Goal: Task Accomplishment & Management: Use online tool/utility

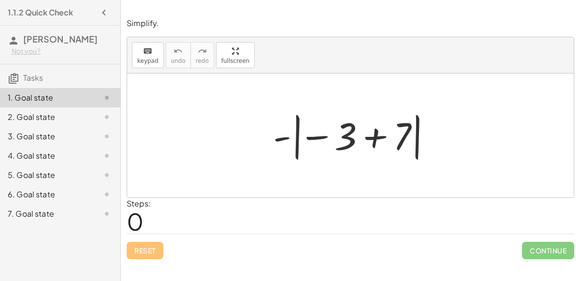
click at [379, 130] on div at bounding box center [354, 136] width 172 height 54
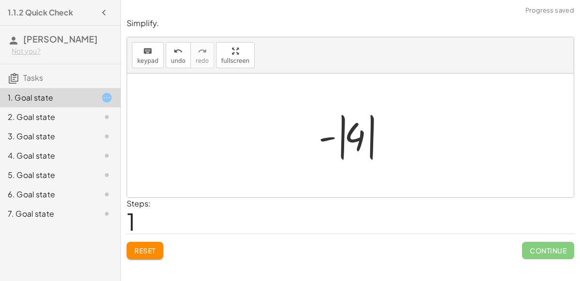
click at [358, 134] on div at bounding box center [354, 136] width 81 height 54
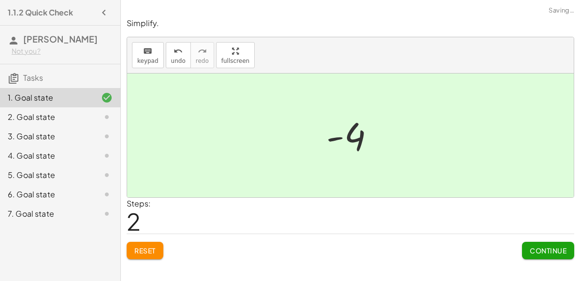
click at [536, 244] on button "Continue" at bounding box center [548, 250] width 52 height 17
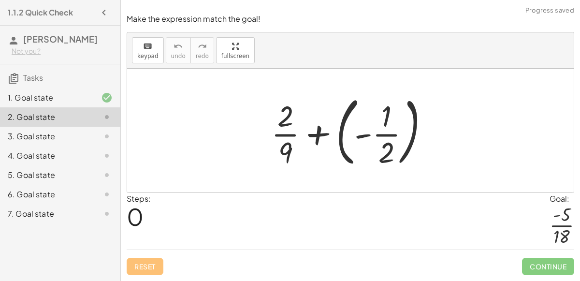
click at [365, 137] on div at bounding box center [354, 130] width 176 height 80
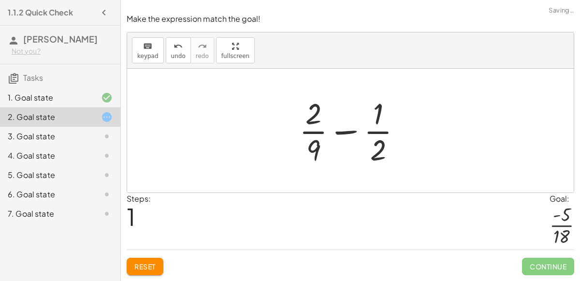
click at [353, 134] on div at bounding box center [354, 130] width 120 height 74
drag, startPoint x: 317, startPoint y: 155, endPoint x: 390, endPoint y: 123, distance: 80.1
click at [390, 123] on div at bounding box center [354, 130] width 120 height 74
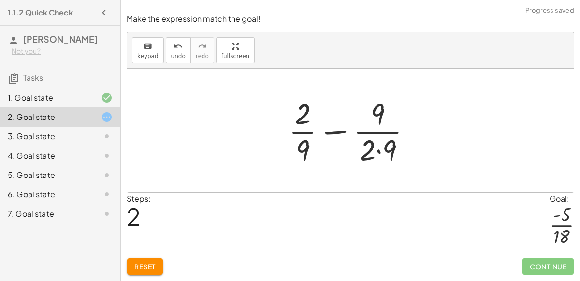
click at [379, 148] on div at bounding box center [354, 130] width 141 height 74
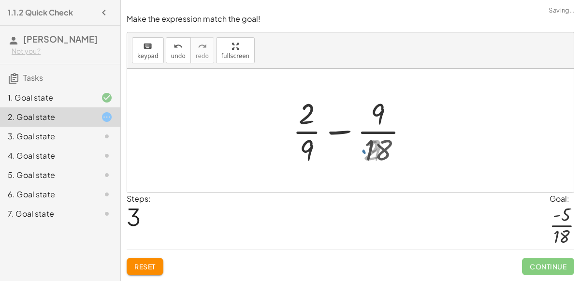
click at [378, 119] on div at bounding box center [355, 130] width 132 height 74
click at [293, 117] on div at bounding box center [355, 130] width 132 height 74
drag, startPoint x: 304, startPoint y: 143, endPoint x: 316, endPoint y: 97, distance: 47.8
click at [316, 97] on div at bounding box center [355, 130] width 132 height 74
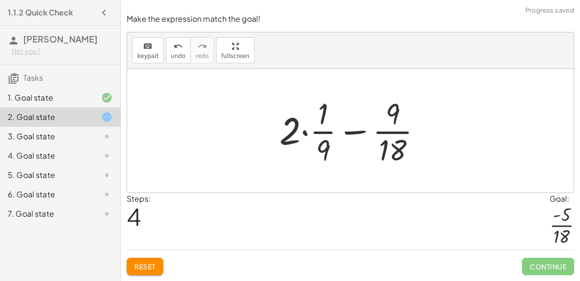
click at [308, 133] on div at bounding box center [355, 130] width 160 height 74
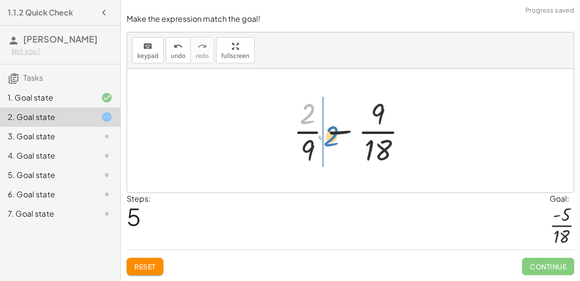
drag, startPoint x: 308, startPoint y: 112, endPoint x: 331, endPoint y: 134, distance: 32.5
click at [331, 134] on div at bounding box center [355, 130] width 132 height 74
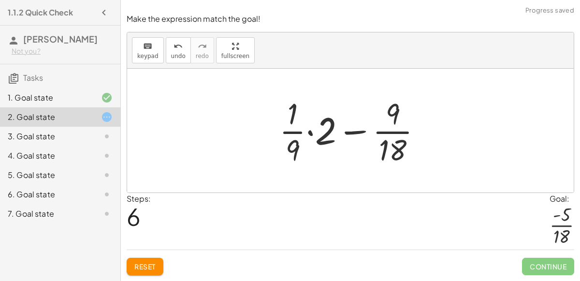
click at [312, 133] on div at bounding box center [355, 130] width 160 height 74
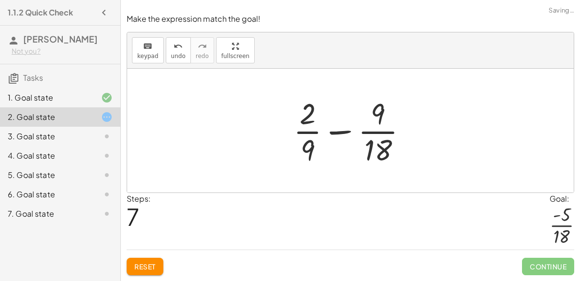
click at [309, 146] on div at bounding box center [355, 130] width 132 height 74
click at [313, 147] on div at bounding box center [355, 130] width 132 height 74
click at [157, 261] on button "Reset" at bounding box center [145, 266] width 37 height 17
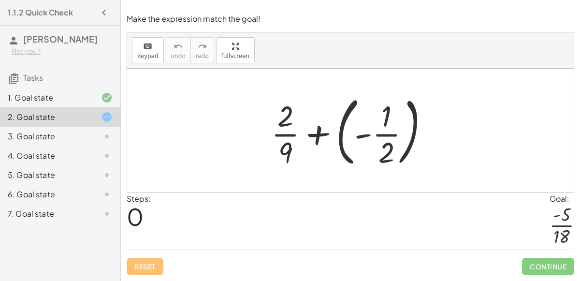
click at [333, 144] on div at bounding box center [354, 130] width 176 height 80
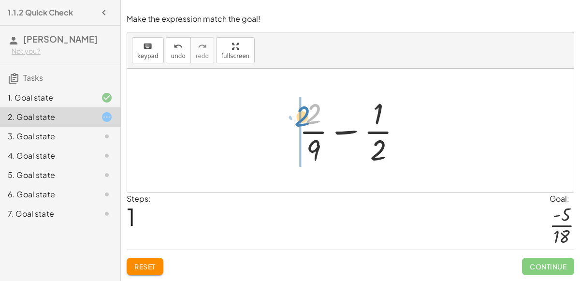
drag, startPoint x: 315, startPoint y: 123, endPoint x: 294, endPoint y: 125, distance: 20.5
click at [294, 125] on div at bounding box center [354, 130] width 120 height 74
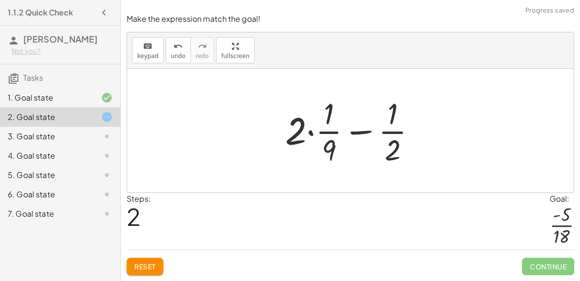
click at [312, 135] on div at bounding box center [354, 130] width 148 height 74
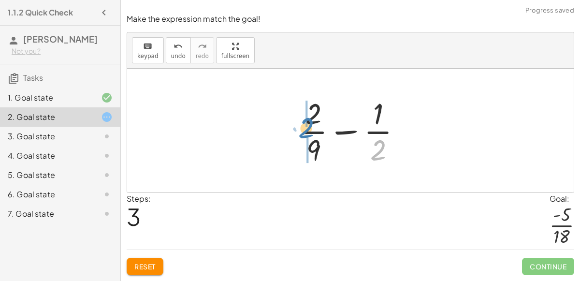
drag, startPoint x: 385, startPoint y: 152, endPoint x: 311, endPoint y: 126, distance: 78.0
click at [311, 126] on div at bounding box center [354, 130] width 120 height 74
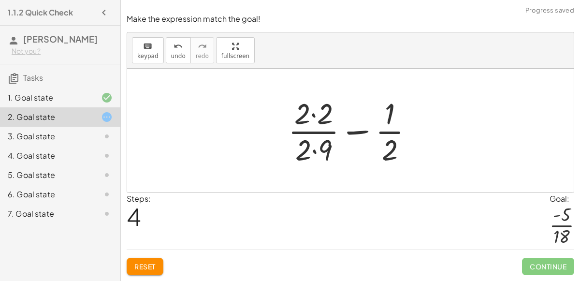
click at [314, 148] on div at bounding box center [354, 130] width 143 height 74
click at [309, 120] on div at bounding box center [354, 130] width 143 height 74
click at [309, 118] on div at bounding box center [354, 130] width 143 height 74
click at [311, 117] on div at bounding box center [354, 130] width 143 height 74
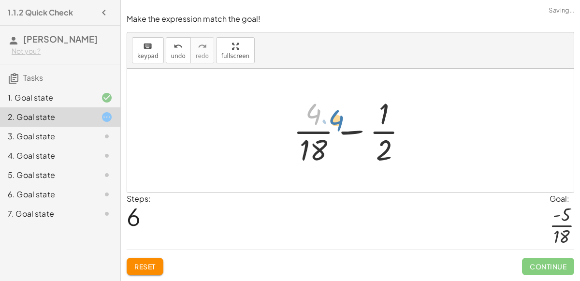
drag, startPoint x: 317, startPoint y: 112, endPoint x: 321, endPoint y: 116, distance: 5.1
click at [321, 116] on div at bounding box center [355, 130] width 132 height 74
click at [380, 134] on div at bounding box center [355, 130] width 132 height 74
click at [357, 132] on div at bounding box center [355, 130] width 132 height 74
click at [367, 134] on div at bounding box center [355, 130] width 132 height 74
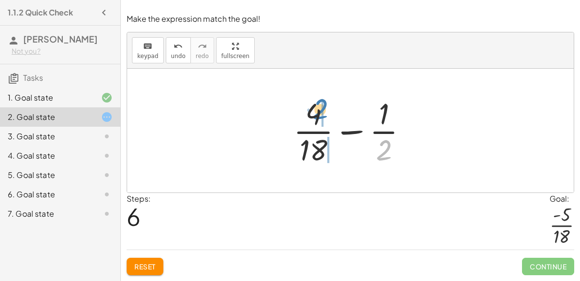
drag, startPoint x: 383, startPoint y: 148, endPoint x: 321, endPoint y: 108, distance: 74.8
click at [321, 108] on div at bounding box center [355, 130] width 132 height 74
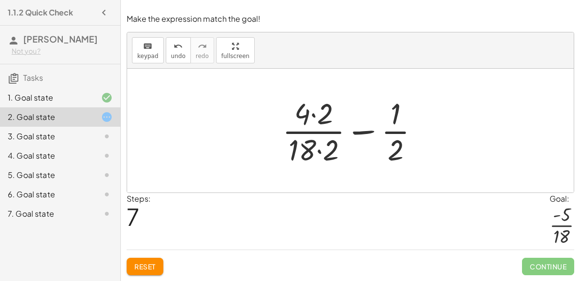
click at [313, 114] on div at bounding box center [355, 130] width 154 height 74
drag, startPoint x: 396, startPoint y: 118, endPoint x: 381, endPoint y: 139, distance: 25.6
click at [381, 139] on div at bounding box center [355, 130] width 154 height 74
click at [367, 132] on div at bounding box center [355, 130] width 154 height 74
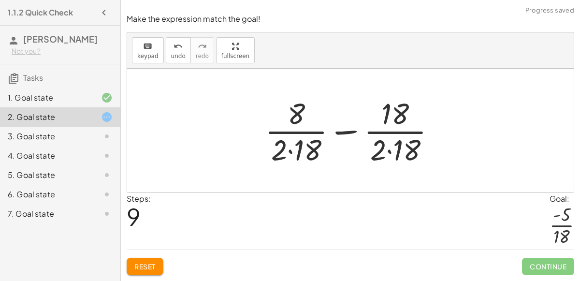
click at [343, 130] on div at bounding box center [354, 130] width 189 height 74
click at [343, 130] on div at bounding box center [354, 130] width 107 height 74
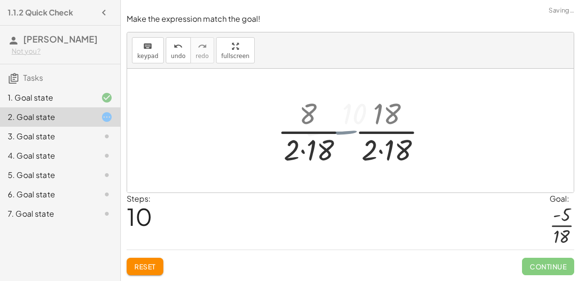
click at [343, 130] on div at bounding box center [354, 130] width 107 height 74
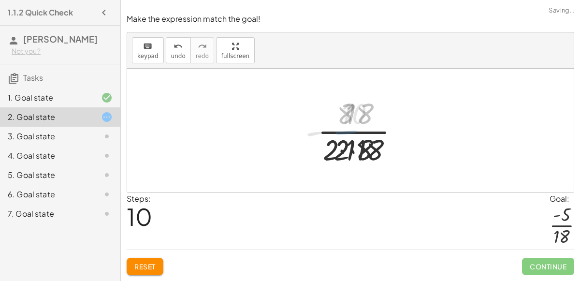
click at [343, 130] on div at bounding box center [354, 130] width 107 height 74
click at [365, 152] on div at bounding box center [354, 130] width 107 height 74
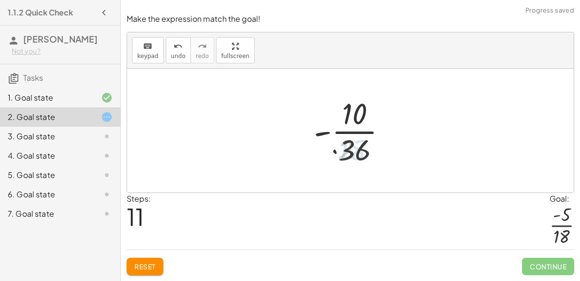
click at [350, 152] on div at bounding box center [353, 130] width 89 height 74
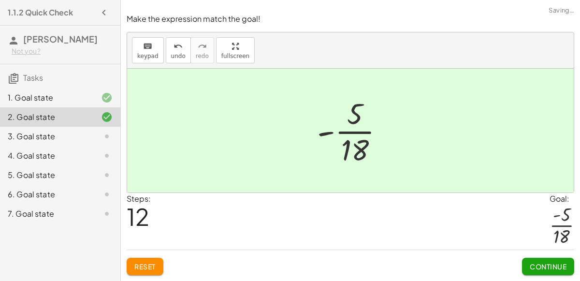
click at [537, 266] on span "Continue" at bounding box center [548, 266] width 37 height 9
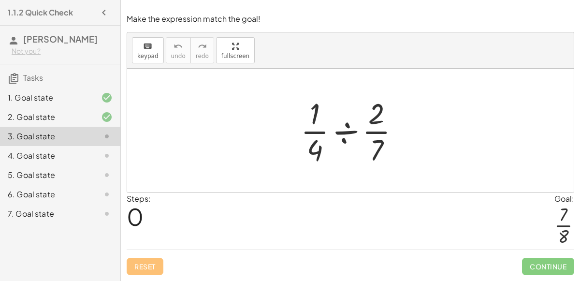
click at [352, 133] on div at bounding box center [354, 130] width 117 height 74
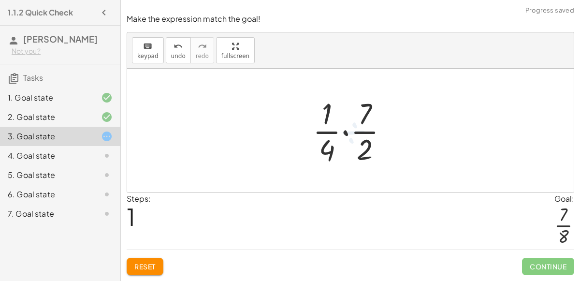
click at [352, 133] on div at bounding box center [354, 130] width 93 height 74
click at [345, 134] on div at bounding box center [354, 130] width 93 height 74
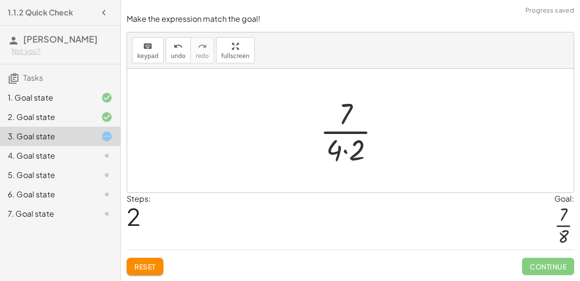
click at [346, 150] on div at bounding box center [354, 130] width 78 height 74
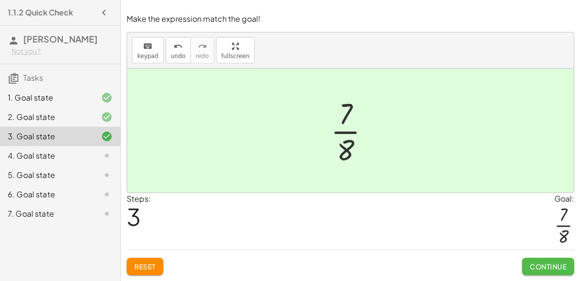
click at [553, 262] on span "Continue" at bounding box center [548, 266] width 37 height 9
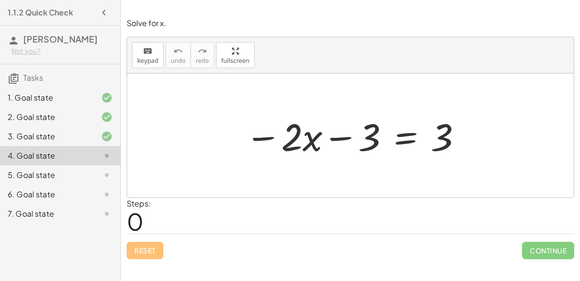
click at [345, 137] on div at bounding box center [354, 136] width 228 height 50
drag, startPoint x: 364, startPoint y: 142, endPoint x: 385, endPoint y: 142, distance: 21.3
click at [385, 142] on div at bounding box center [354, 136] width 228 height 50
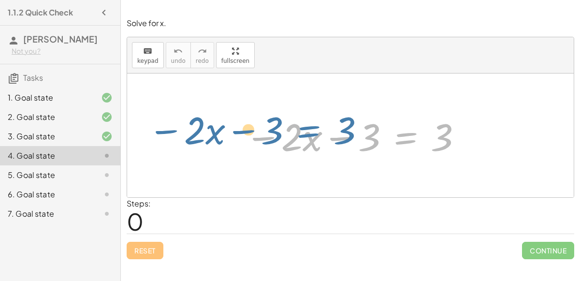
drag, startPoint x: 400, startPoint y: 143, endPoint x: 352, endPoint y: 141, distance: 47.9
click at [352, 141] on div at bounding box center [354, 136] width 228 height 50
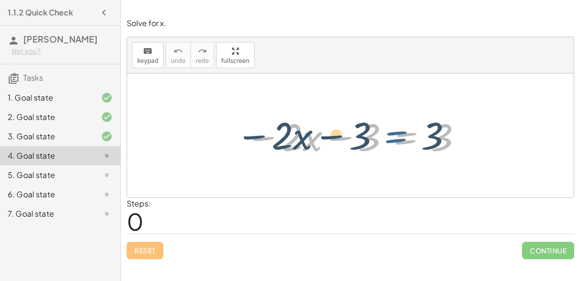
drag, startPoint x: 412, startPoint y: 133, endPoint x: 403, endPoint y: 132, distance: 9.8
click at [403, 132] on div at bounding box center [354, 136] width 228 height 50
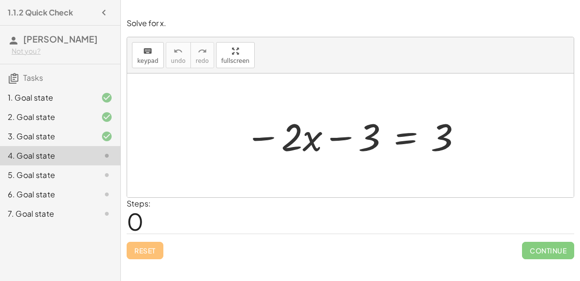
click at [409, 130] on div at bounding box center [354, 136] width 228 height 50
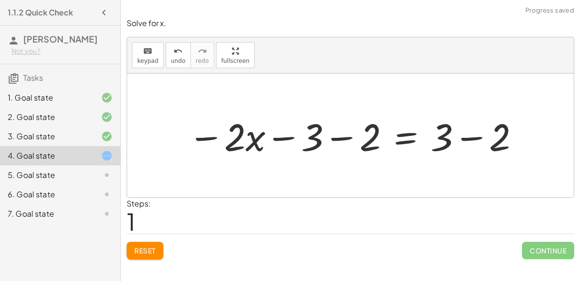
click at [143, 258] on button "Reset" at bounding box center [145, 250] width 37 height 17
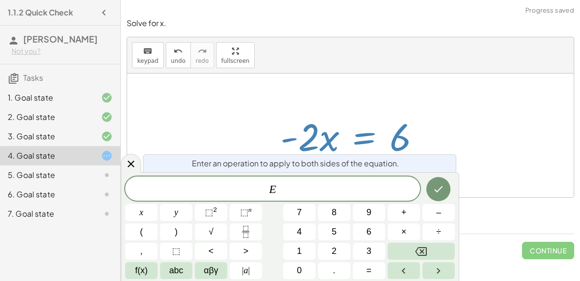
click at [440, 188] on icon "Done" at bounding box center [439, 189] width 12 height 12
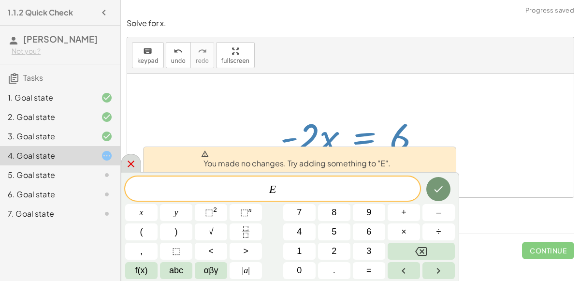
click at [122, 161] on div at bounding box center [131, 163] width 20 height 19
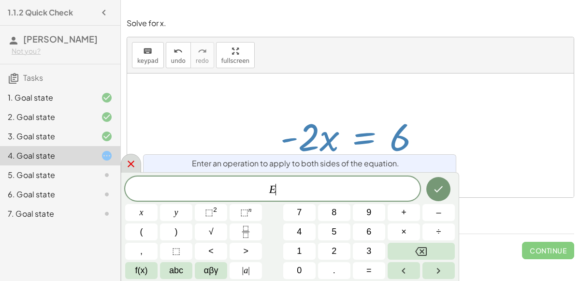
click at [441, 185] on icon "Done" at bounding box center [439, 189] width 12 height 12
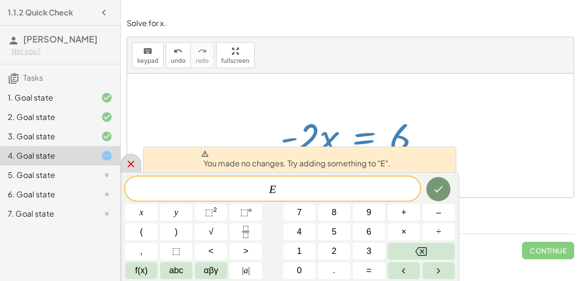
click at [130, 161] on icon at bounding box center [131, 164] width 12 height 12
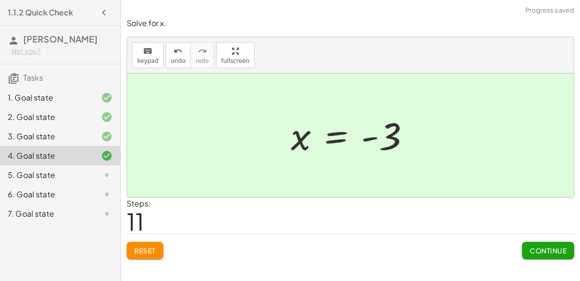
click at [550, 249] on span "Continue" at bounding box center [548, 250] width 37 height 9
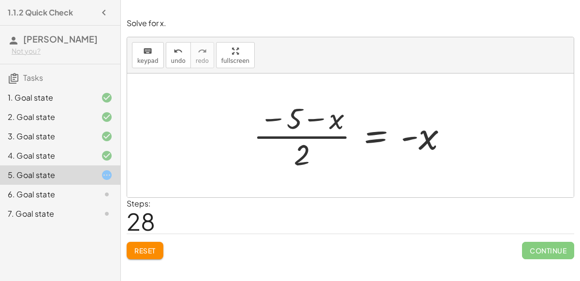
click at [154, 244] on button "Reset" at bounding box center [145, 250] width 37 height 17
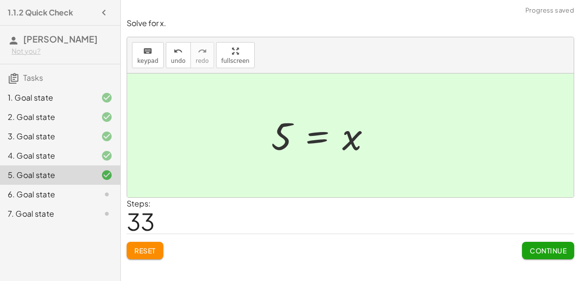
click at [535, 255] on button "Continue" at bounding box center [548, 250] width 52 height 17
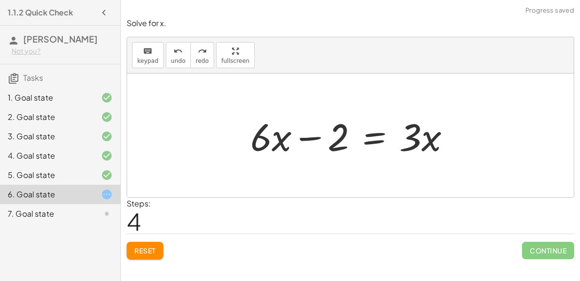
click at [105, 171] on icon at bounding box center [107, 175] width 12 height 12
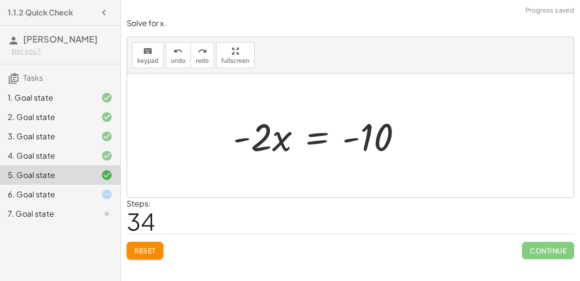
click at [99, 189] on div at bounding box center [99, 195] width 27 height 12
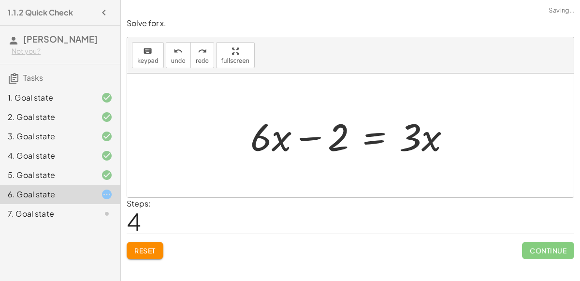
click at [99, 171] on div at bounding box center [99, 175] width 27 height 12
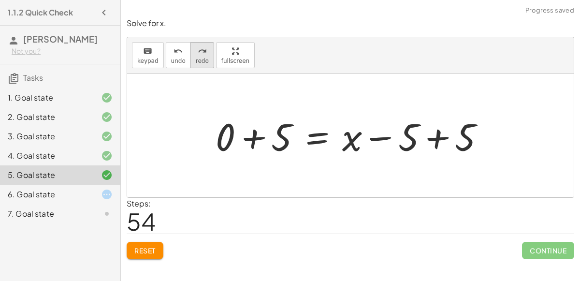
click at [197, 62] on span "redo" at bounding box center [202, 61] width 13 height 7
click at [262, 145] on div "+ 7 + · 2 · x = + · 4 · x − 3 + 7 + · 2 · x − 7 = + · 4 · x − 3 − 7 + 7 − 7 + ·…" at bounding box center [350, 135] width 185 height 55
click at [256, 140] on div at bounding box center [350, 135] width 447 height 124
click at [433, 142] on div at bounding box center [354, 136] width 173 height 50
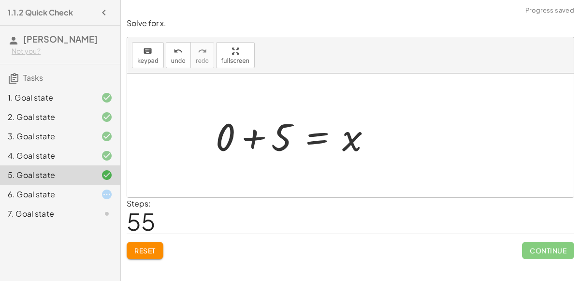
click at [257, 137] on div at bounding box center [350, 135] width 447 height 124
click at [281, 136] on div at bounding box center [354, 136] width 173 height 50
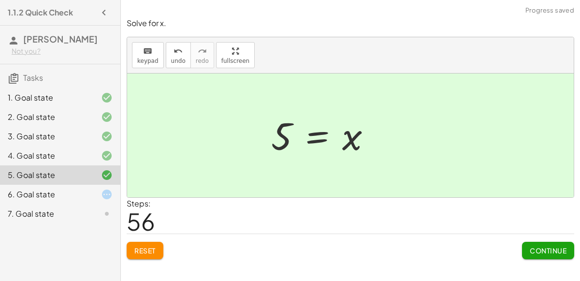
click at [548, 242] on button "Continue" at bounding box center [548, 250] width 52 height 17
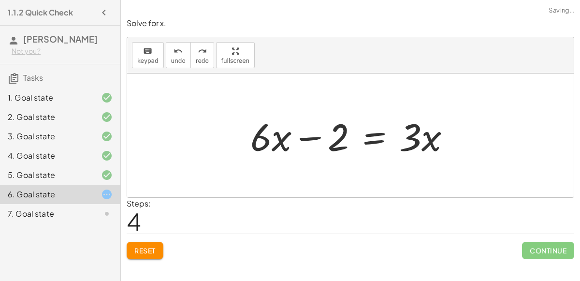
click at [304, 140] on div at bounding box center [355, 136] width 218 height 50
click at [374, 136] on div at bounding box center [355, 136] width 218 height 50
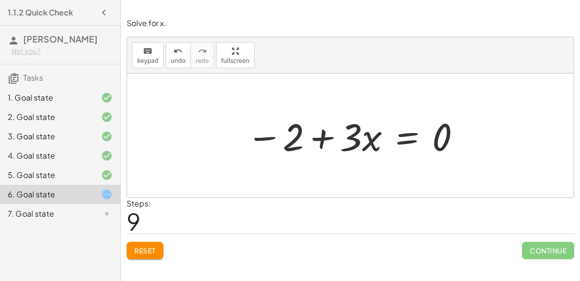
click at [97, 176] on div at bounding box center [99, 175] width 27 height 12
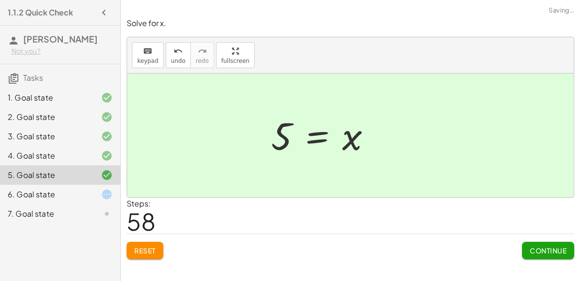
click at [107, 191] on icon at bounding box center [107, 195] width 12 height 12
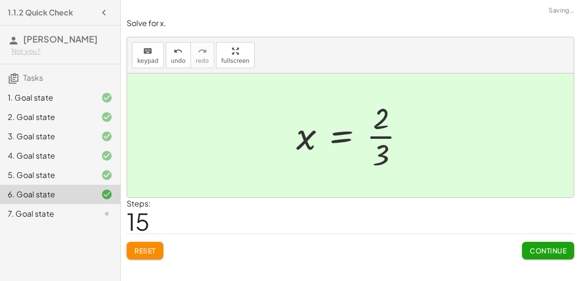
click at [548, 248] on span "Continue" at bounding box center [548, 250] width 37 height 9
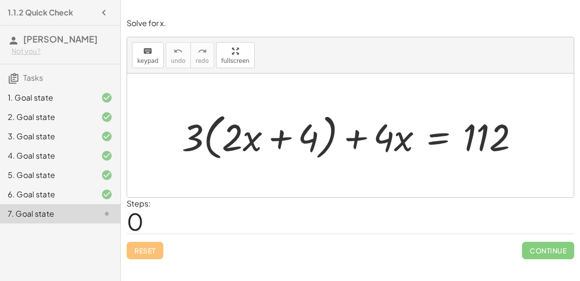
click at [236, 132] on div at bounding box center [354, 135] width 355 height 55
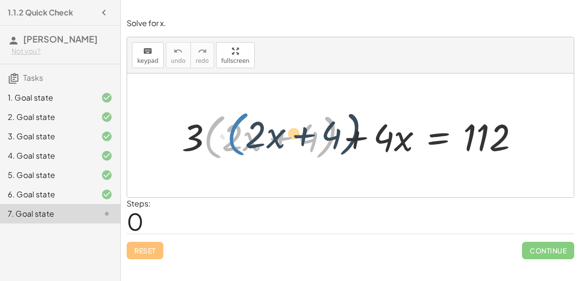
drag, startPoint x: 204, startPoint y: 133, endPoint x: 197, endPoint y: 135, distance: 6.5
click at [197, 135] on div at bounding box center [354, 135] width 355 height 55
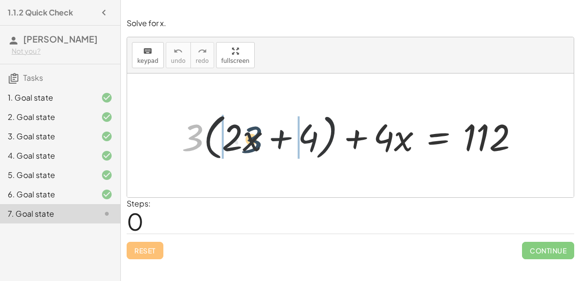
drag, startPoint x: 187, startPoint y: 131, endPoint x: 247, endPoint y: 132, distance: 60.0
click at [247, 132] on div at bounding box center [354, 135] width 355 height 55
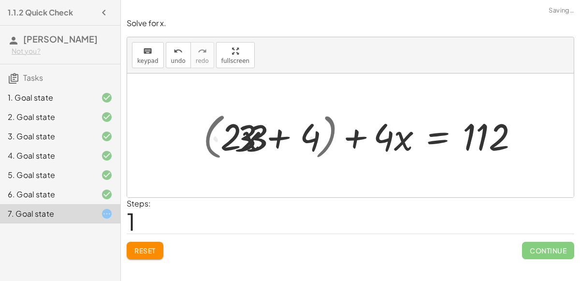
click at [247, 132] on div at bounding box center [353, 135] width 357 height 49
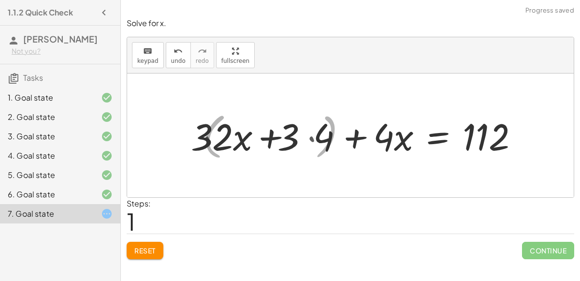
click at [247, 132] on div at bounding box center [353, 135] width 357 height 49
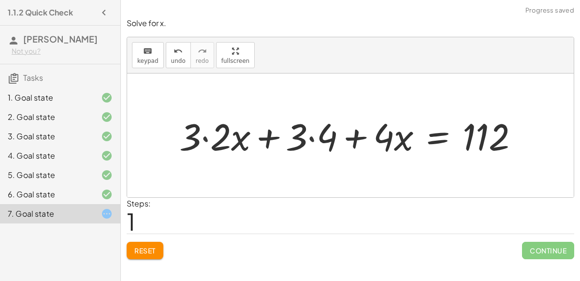
click at [213, 135] on div at bounding box center [353, 135] width 357 height 49
click at [316, 137] on div at bounding box center [368, 135] width 327 height 49
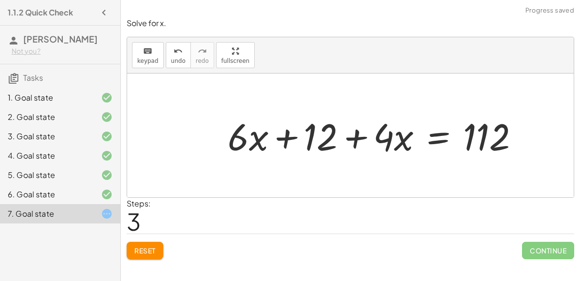
click at [361, 136] on div at bounding box center [377, 135] width 309 height 49
click at [469, 137] on div at bounding box center [377, 135] width 309 height 49
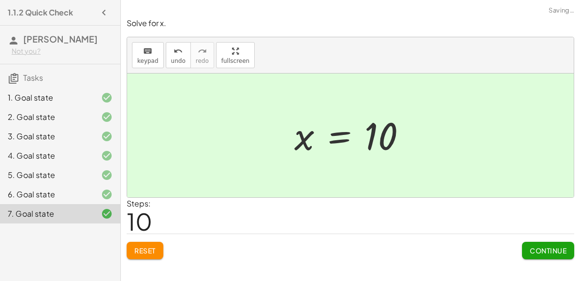
click at [544, 249] on span "Continue" at bounding box center [548, 250] width 37 height 9
